Goal: Navigation & Orientation: Find specific page/section

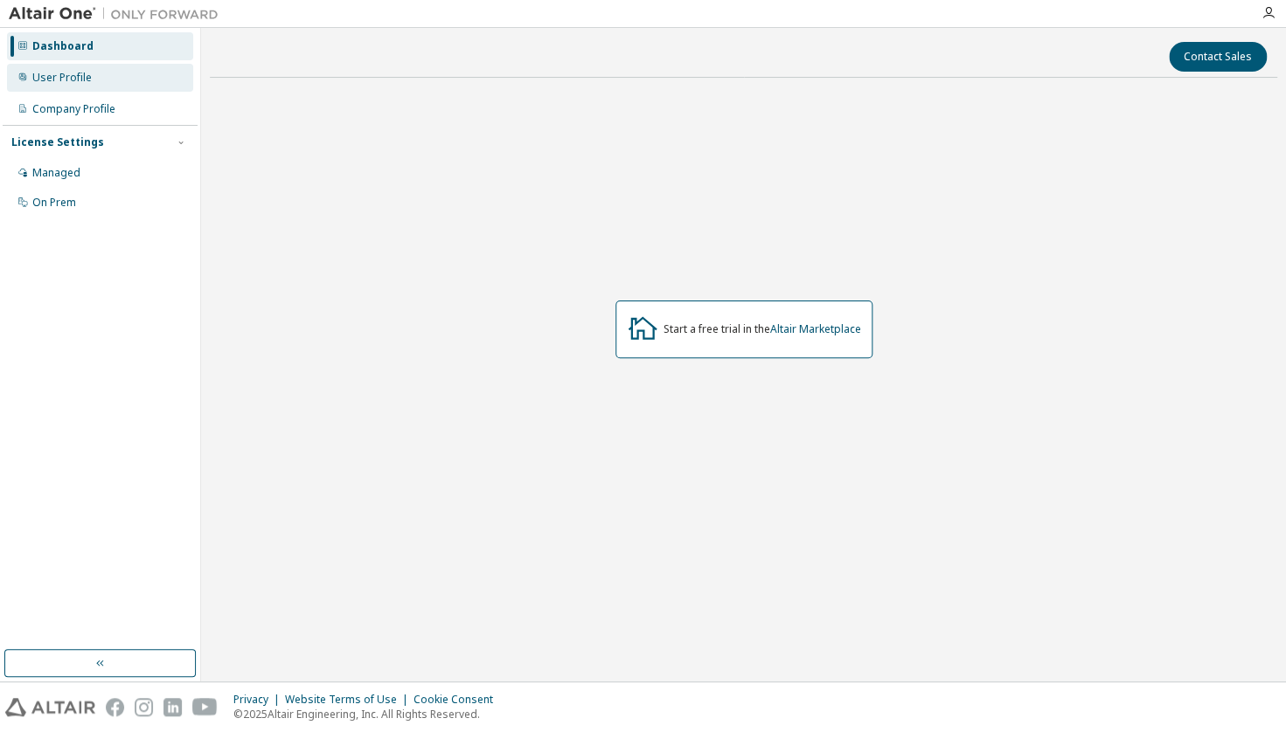
click at [89, 84] on div "User Profile" at bounding box center [61, 78] width 59 height 14
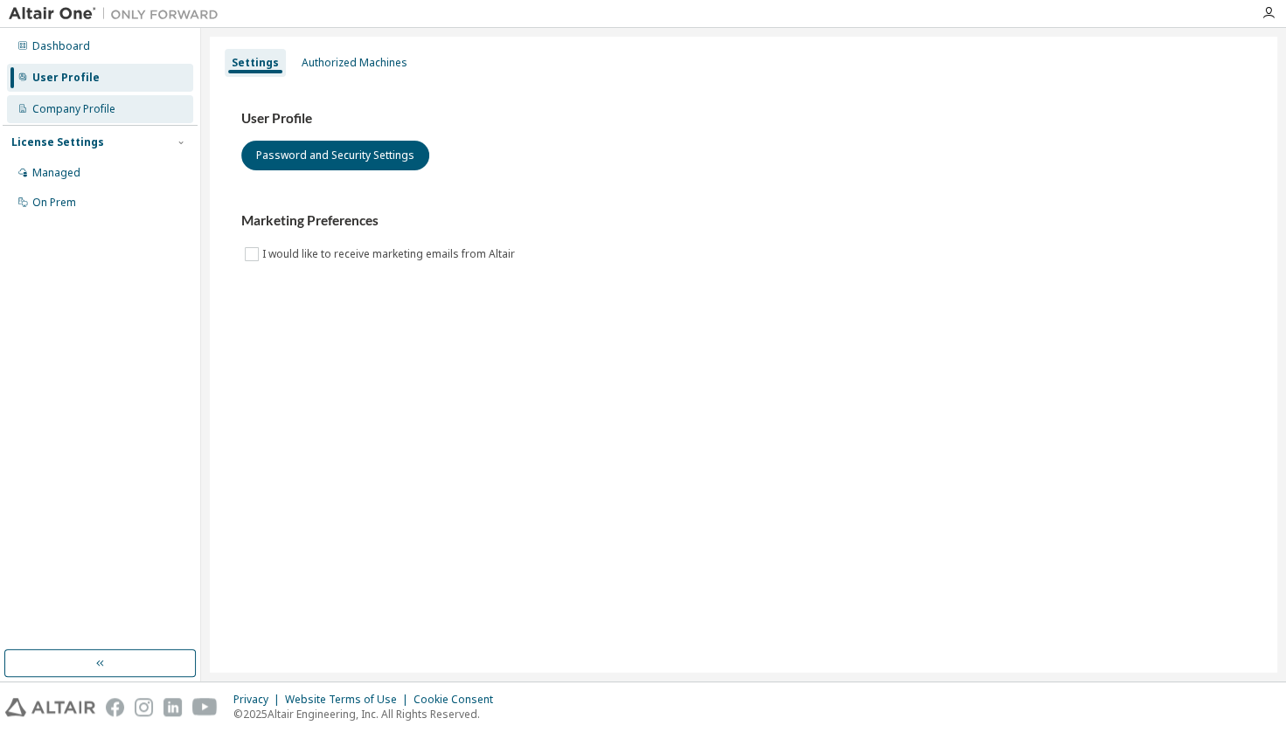
click at [84, 114] on div "Company Profile" at bounding box center [73, 109] width 83 height 14
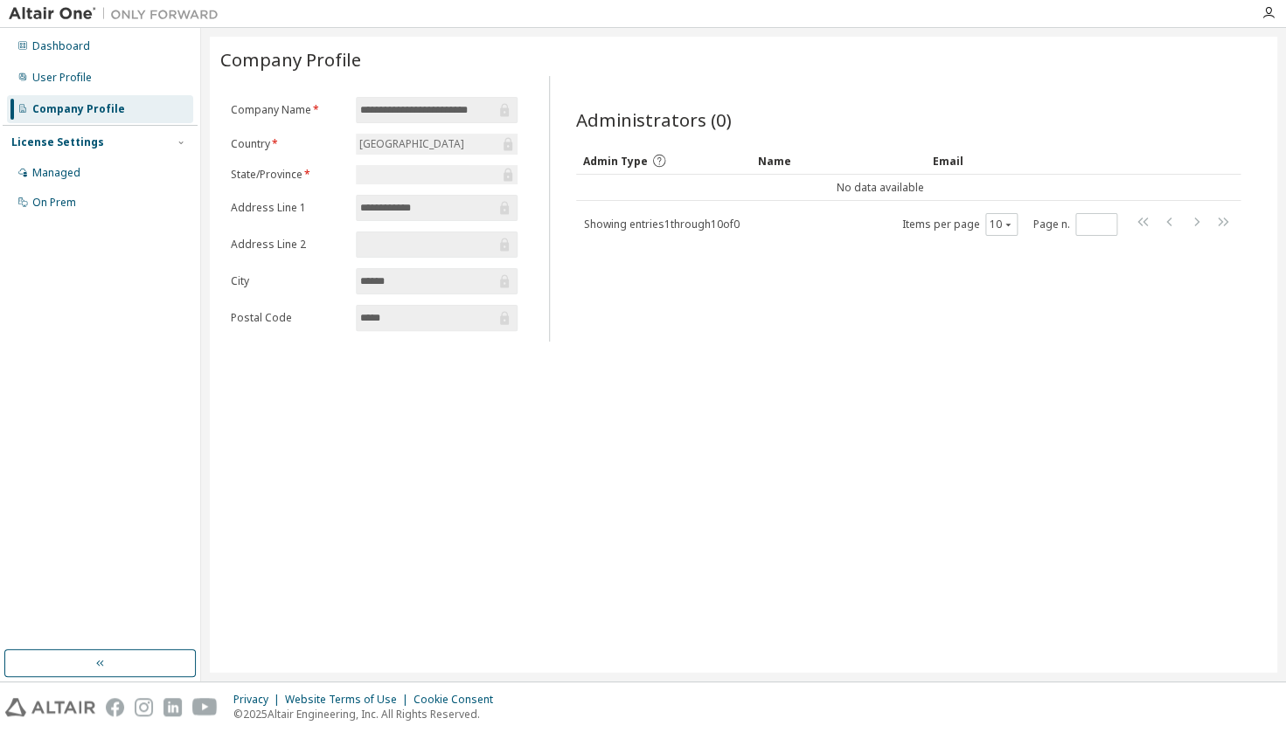
click at [84, 133] on div "License Settings Managed On Prem" at bounding box center [100, 172] width 195 height 94
click at [76, 166] on div "Managed" at bounding box center [100, 173] width 186 height 28
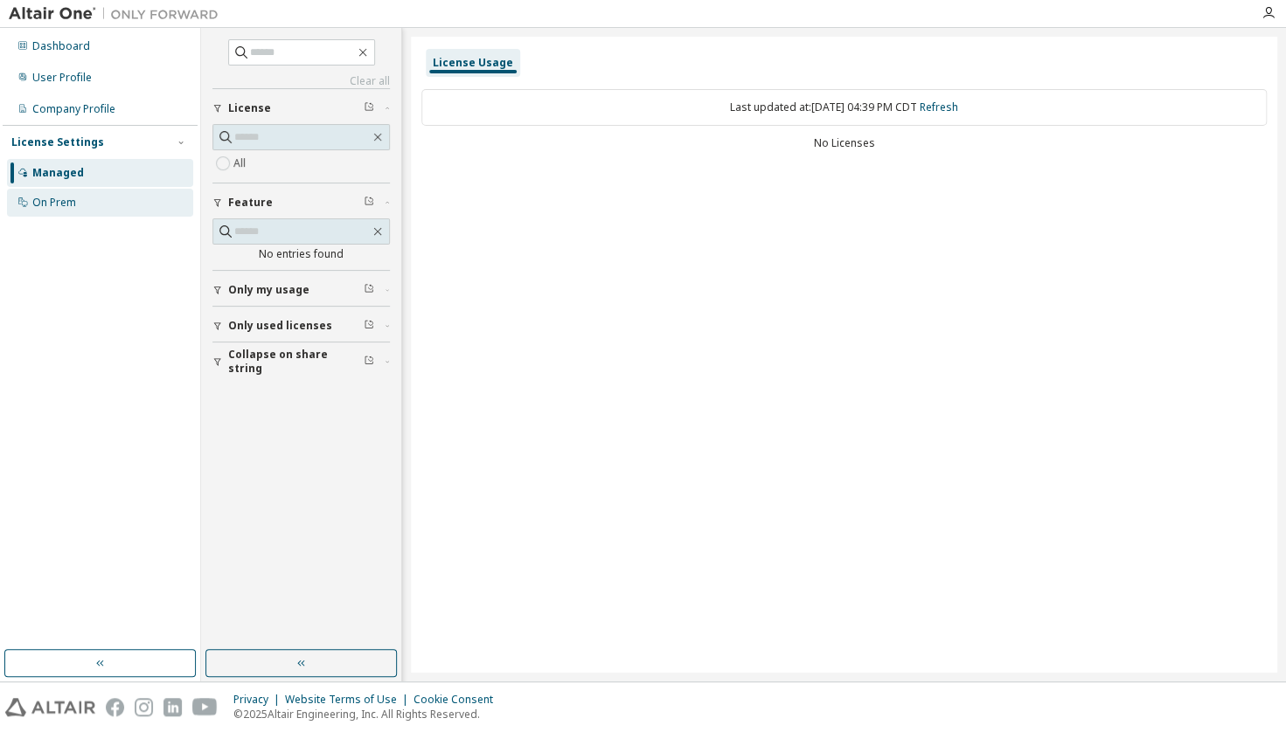
click at [71, 191] on div "On Prem" at bounding box center [100, 203] width 186 height 28
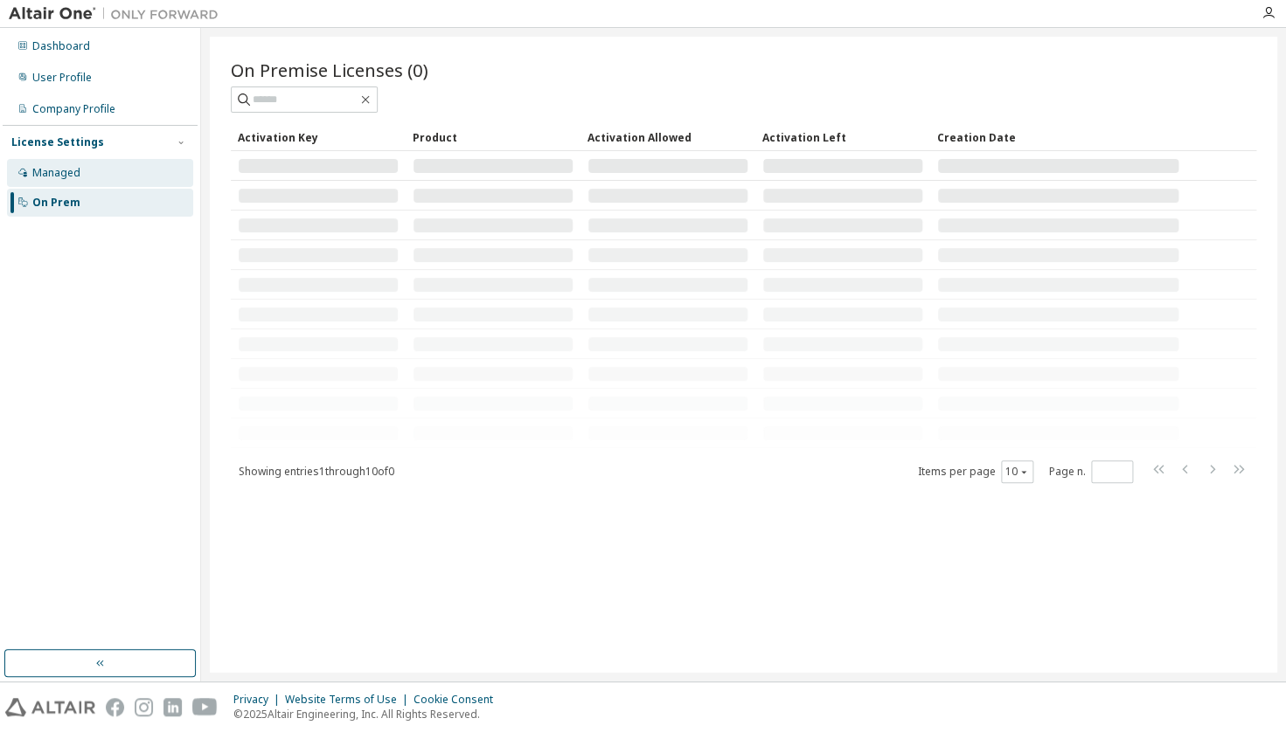
click at [67, 179] on div "Managed" at bounding box center [56, 173] width 48 height 14
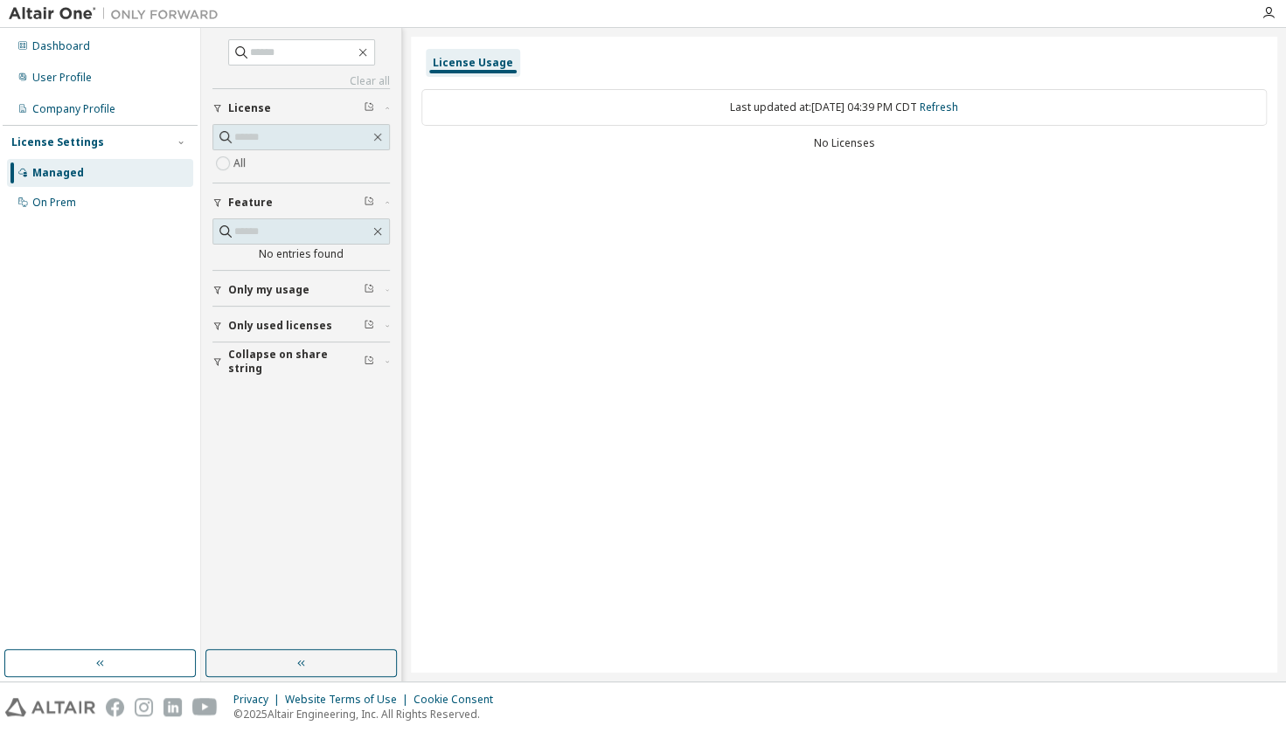
click at [267, 288] on span "Only my usage" at bounding box center [268, 290] width 81 height 14
click at [257, 383] on span "Only used licenses" at bounding box center [280, 377] width 104 height 14
click at [252, 164] on div "All" at bounding box center [300, 163] width 177 height 21
click at [301, 166] on div "All" at bounding box center [300, 163] width 177 height 21
click at [94, 100] on div "Company Profile" at bounding box center [100, 109] width 186 height 28
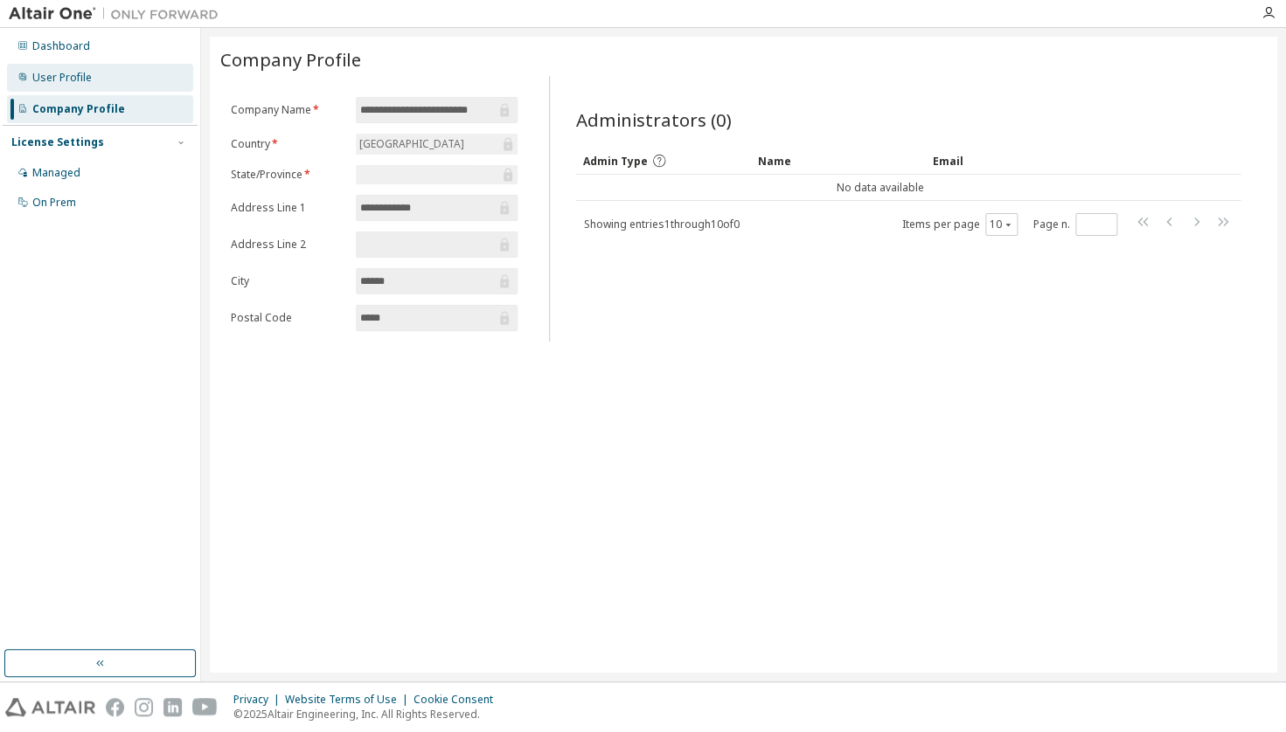
click at [87, 83] on div "User Profile" at bounding box center [61, 78] width 59 height 14
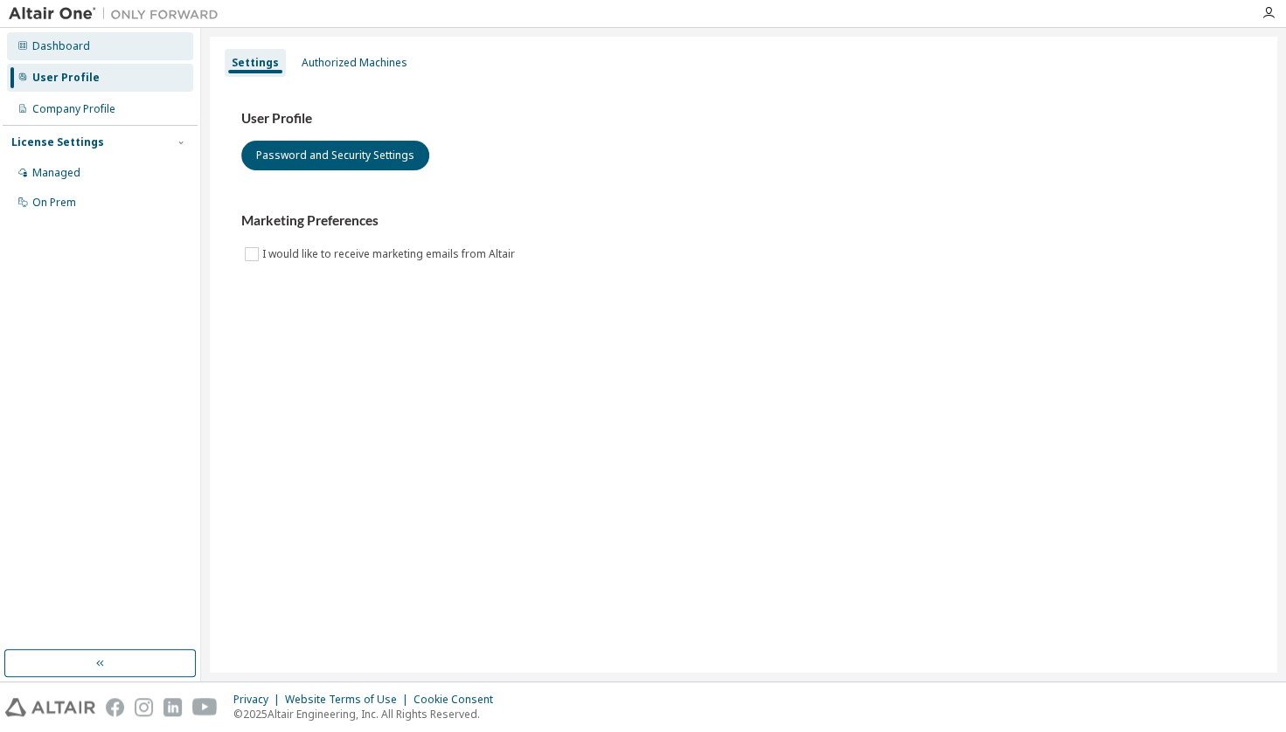
click at [87, 58] on div "Dashboard" at bounding box center [100, 46] width 186 height 28
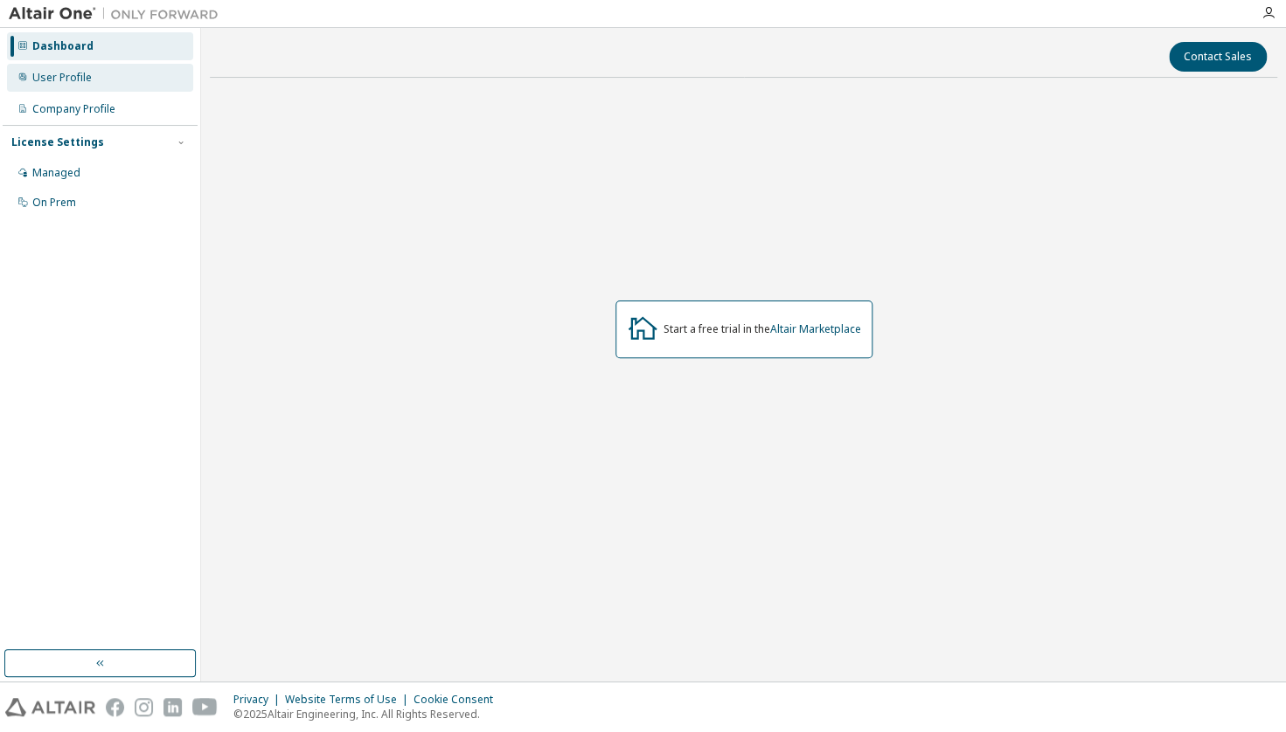
click at [99, 87] on div "User Profile" at bounding box center [100, 78] width 186 height 28
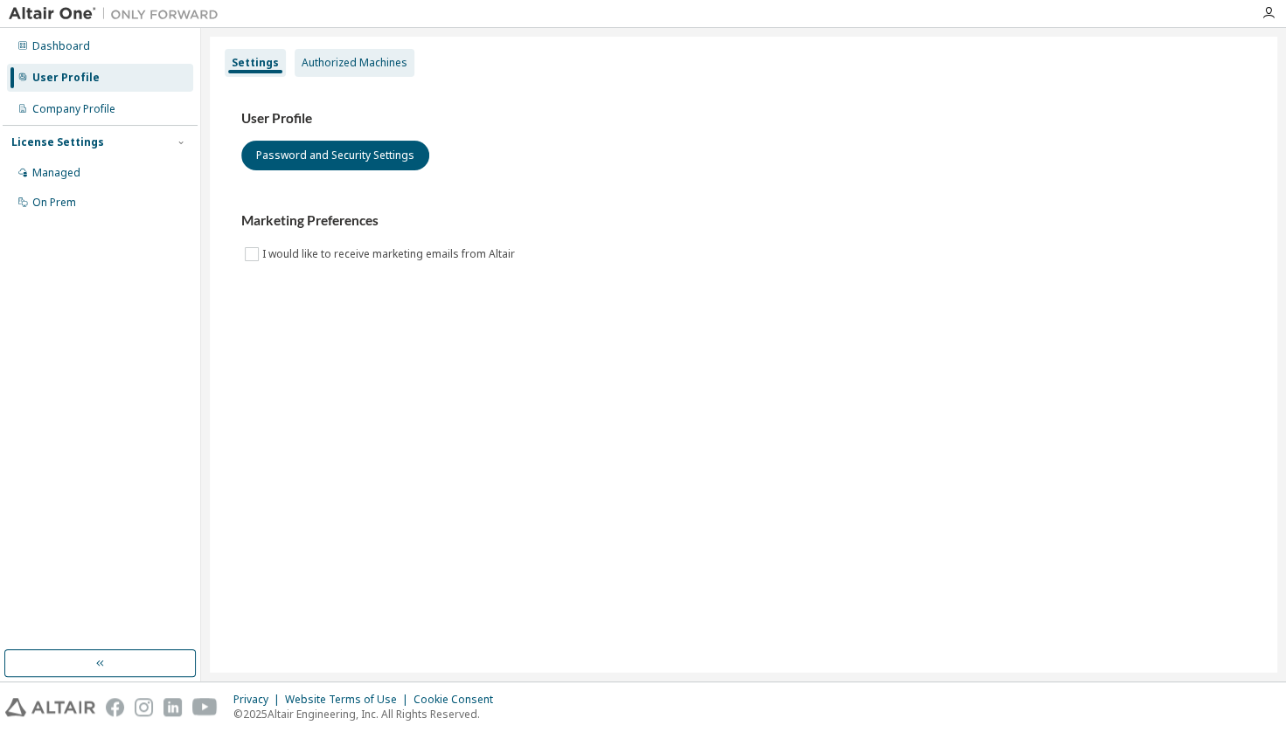
click at [314, 67] on div "Authorized Machines" at bounding box center [355, 63] width 106 height 14
click at [74, 52] on div "Dashboard" at bounding box center [61, 46] width 58 height 14
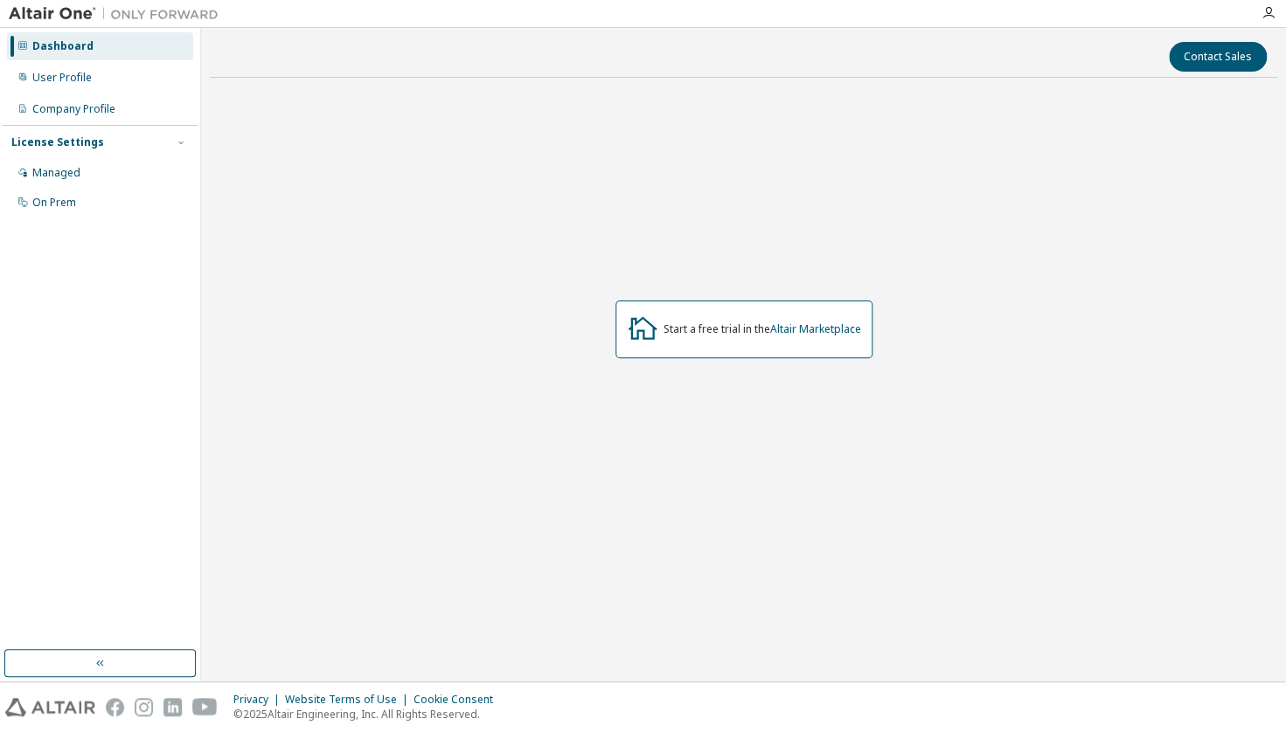
click at [72, 60] on div "Dashboard" at bounding box center [100, 46] width 186 height 28
click at [47, 177] on div "Managed" at bounding box center [56, 173] width 48 height 14
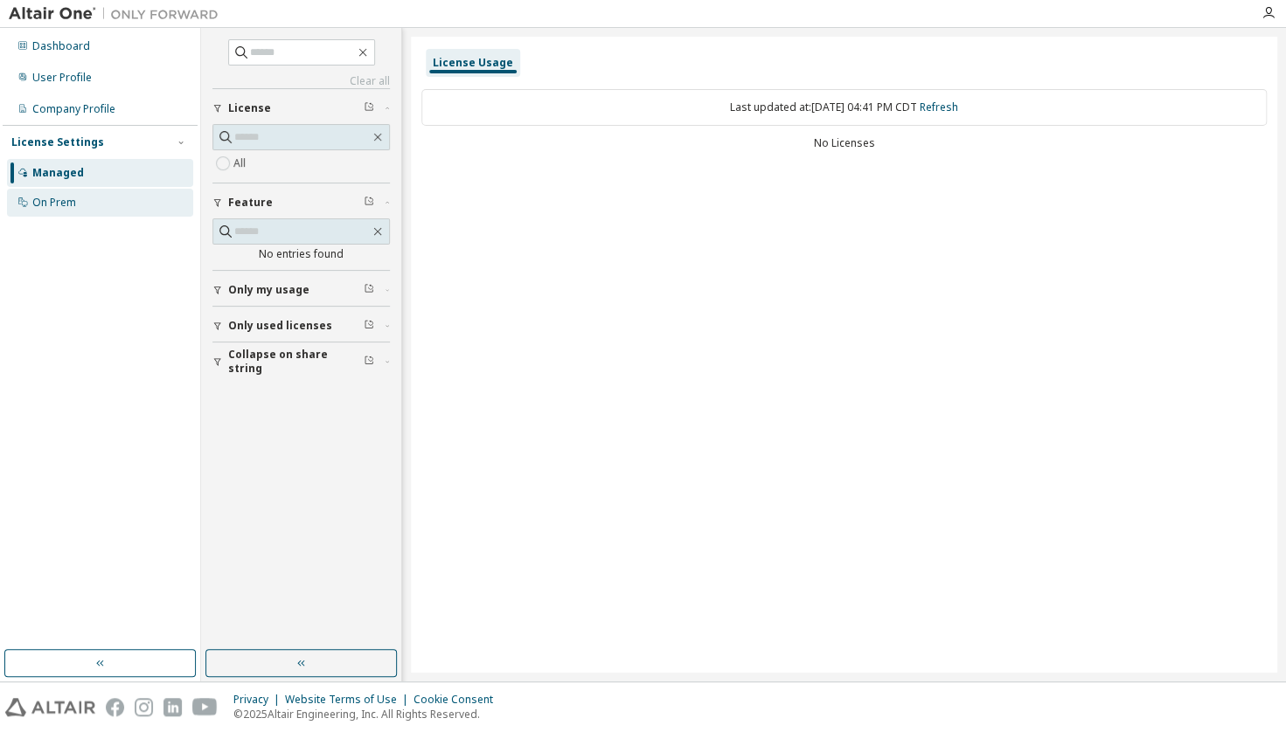
click at [45, 210] on div "On Prem" at bounding box center [54, 203] width 44 height 14
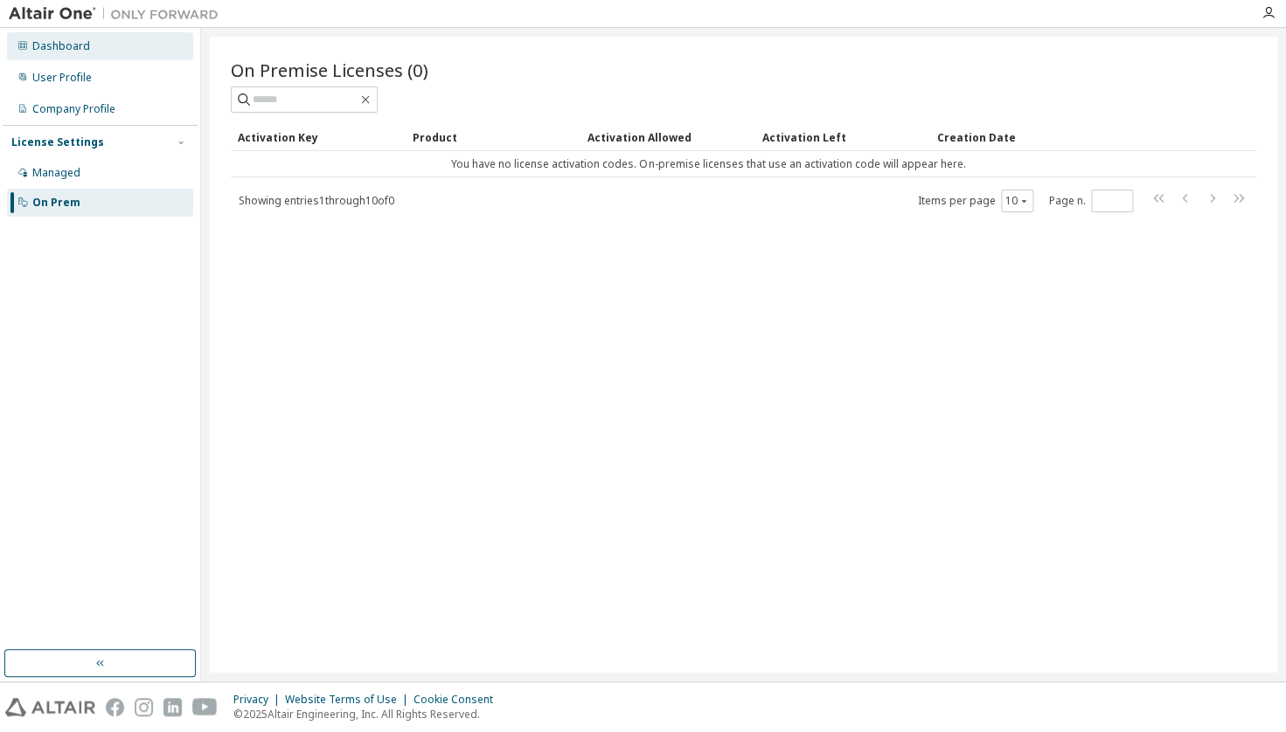
click at [87, 41] on div "Dashboard" at bounding box center [100, 46] width 186 height 28
